Goal: Transaction & Acquisition: Purchase product/service

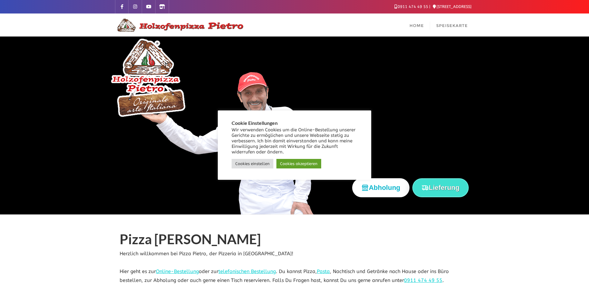
click at [435, 187] on button "Lieferung" at bounding box center [440, 187] width 56 height 19
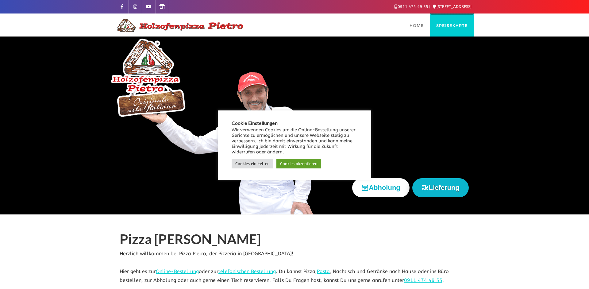
click at [456, 24] on span "Speisekarte" at bounding box center [452, 25] width 32 height 5
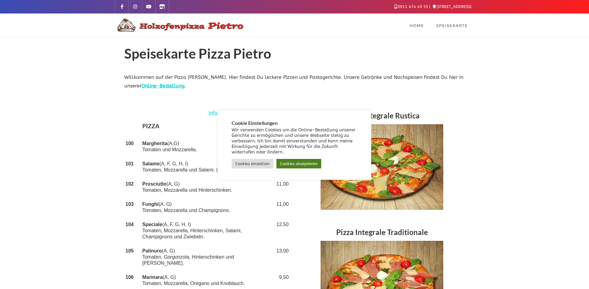
click at [293, 164] on link "Cookies akzeptieren" at bounding box center [298, 164] width 45 height 10
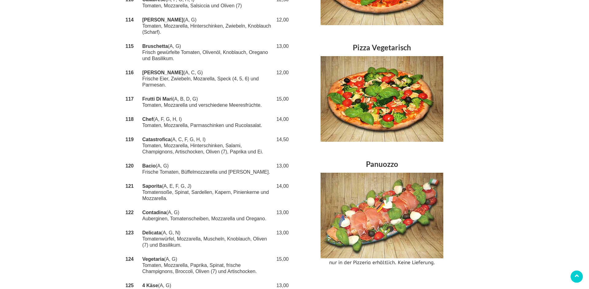
scroll to position [444, 0]
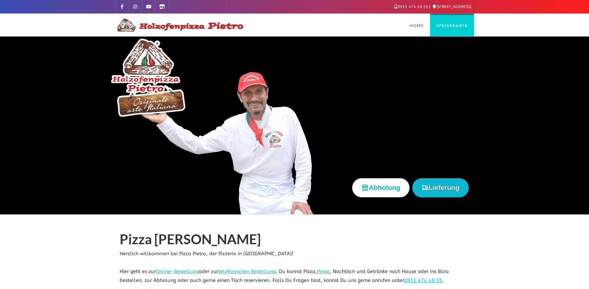
click at [456, 23] on span "Speisekarte" at bounding box center [452, 25] width 32 height 5
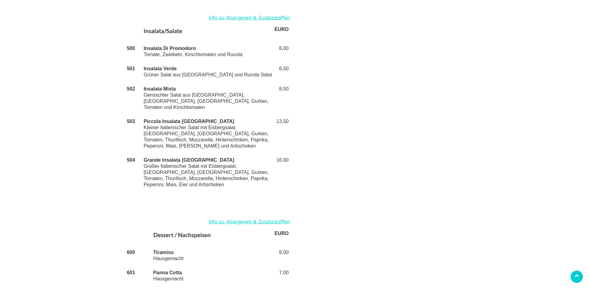
scroll to position [1378, 0]
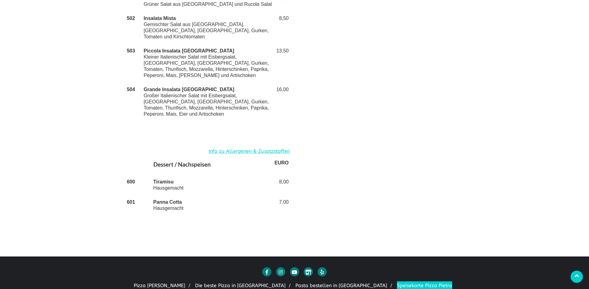
click at [397, 281] on link "Speisekarte Pizza Pietro" at bounding box center [424, 285] width 55 height 9
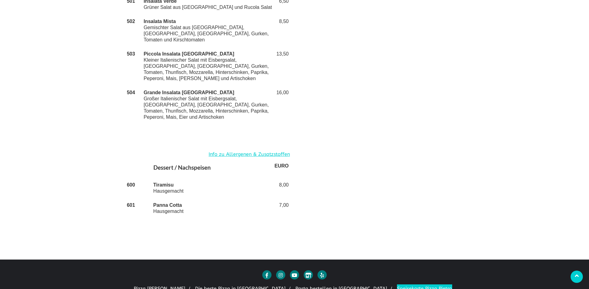
scroll to position [1374, 0]
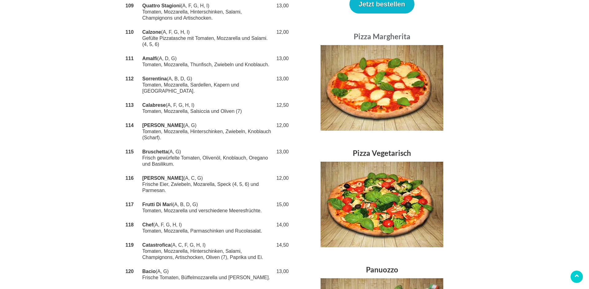
scroll to position [339, 0]
